Goal: Check status: Check status

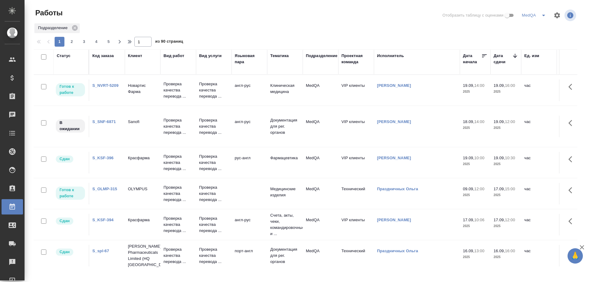
click at [107, 84] on link "S_NVRT-5209" at bounding box center [105, 85] width 26 height 5
click at [104, 85] on link "S_NVRT-5209" at bounding box center [105, 85] width 26 height 5
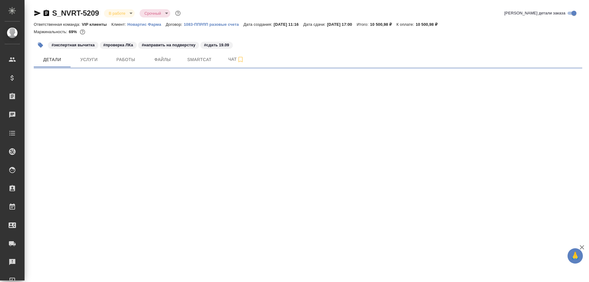
select select "RU"
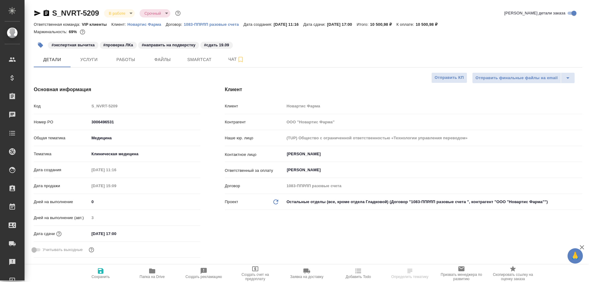
type textarea "x"
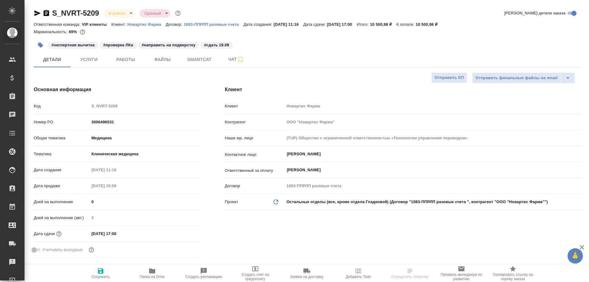
type textarea "x"
type input "[PERSON_NAME]"
click at [132, 59] on span "Работы" at bounding box center [125, 60] width 29 height 8
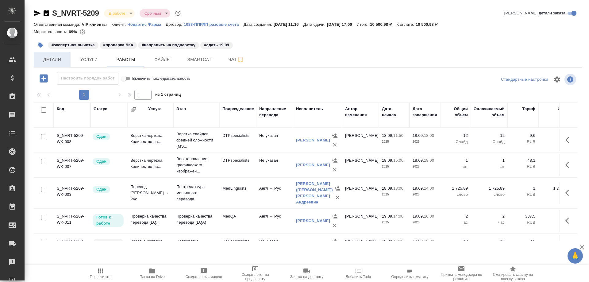
click at [53, 61] on span "Детали" at bounding box center [51, 60] width 29 height 8
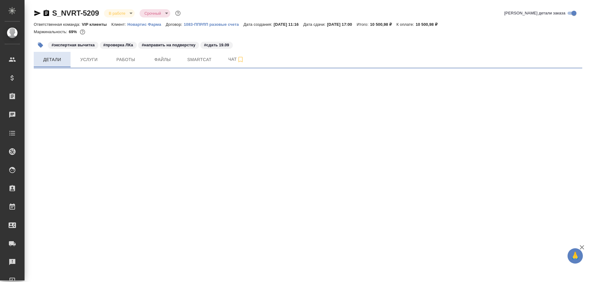
select select "RU"
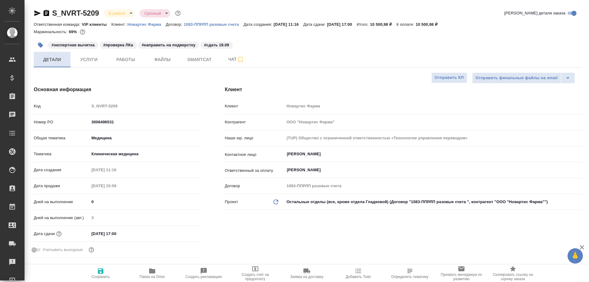
type textarea "x"
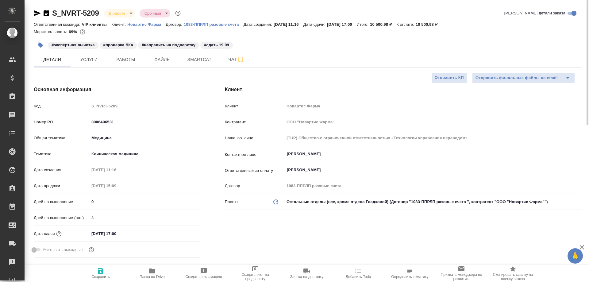
type textarea "x"
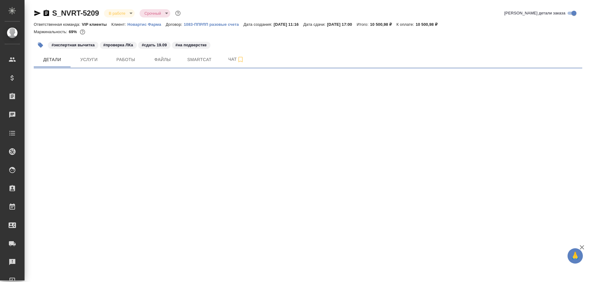
select select "RU"
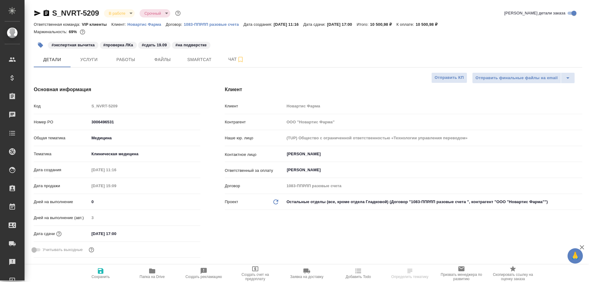
type textarea "x"
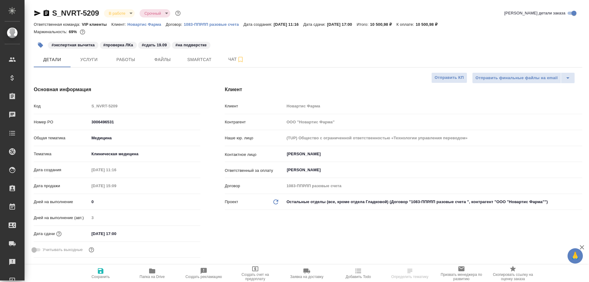
type textarea "x"
click at [154, 274] on span "Папка на Drive" at bounding box center [151, 276] width 25 height 4
type textarea "x"
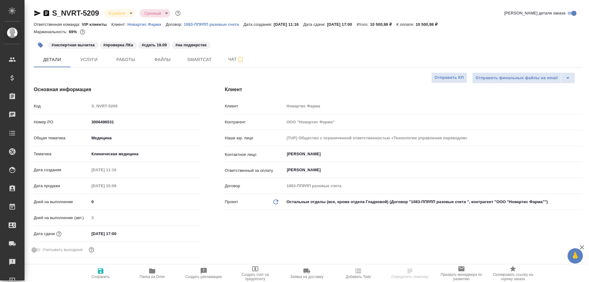
select select "RU"
